Goal: Transaction & Acquisition: Purchase product/service

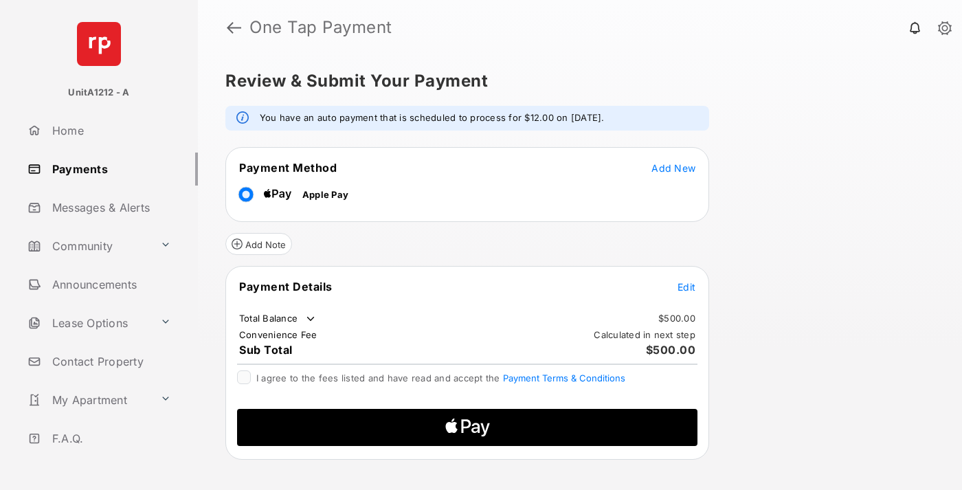
click at [673, 168] on span "Add New" at bounding box center [673, 168] width 44 height 12
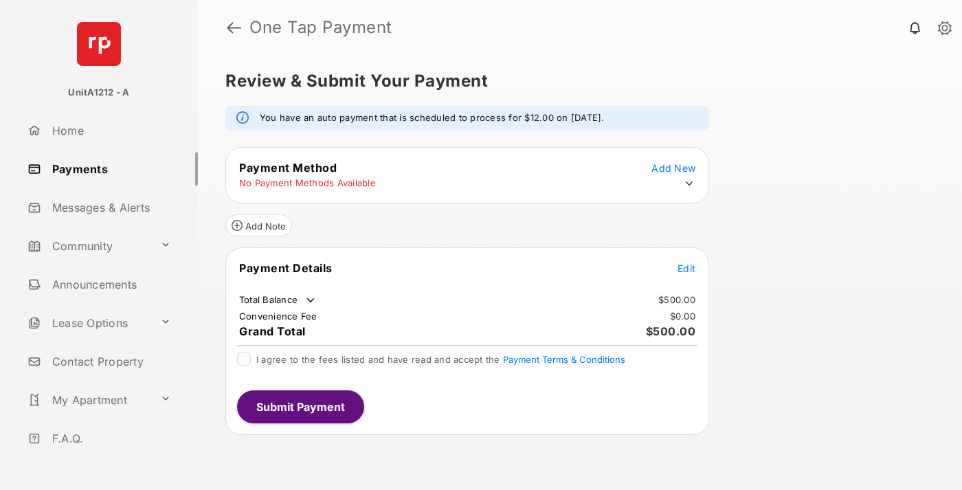
click at [689, 183] on icon at bounding box center [689, 183] width 12 height 12
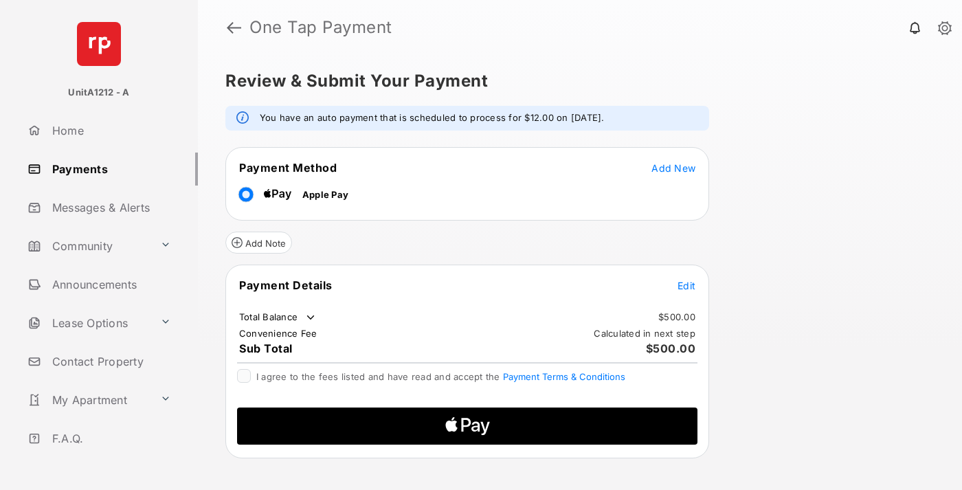
click at [686, 285] on span "Edit" at bounding box center [686, 286] width 18 height 12
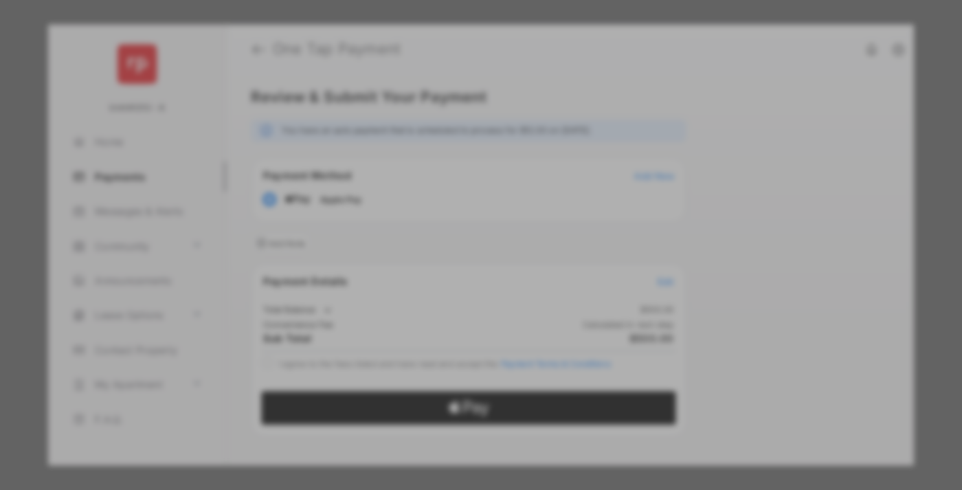
click at [455, 247] on div "Other Amount" at bounding box center [455, 253] width 223 height 23
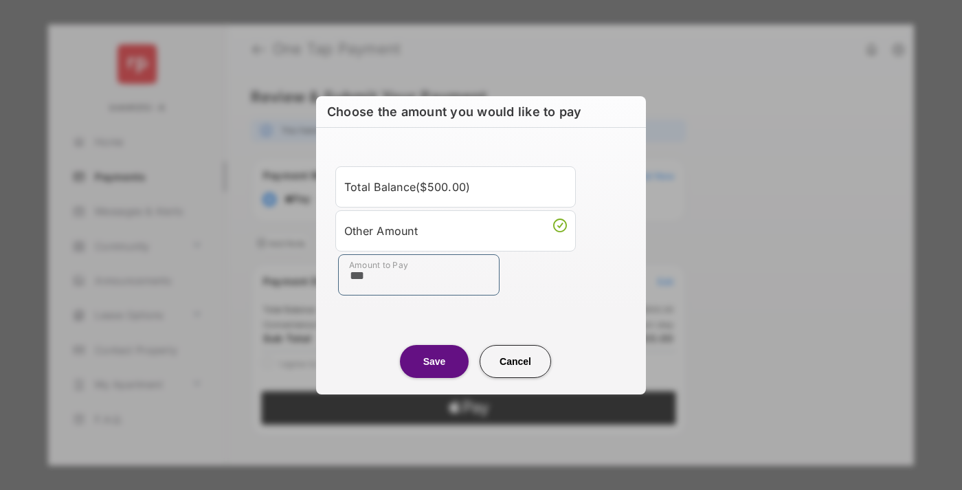
type input "***"
click at [434, 361] on button "Save" at bounding box center [434, 361] width 69 height 33
